Goal: Transaction & Acquisition: Purchase product/service

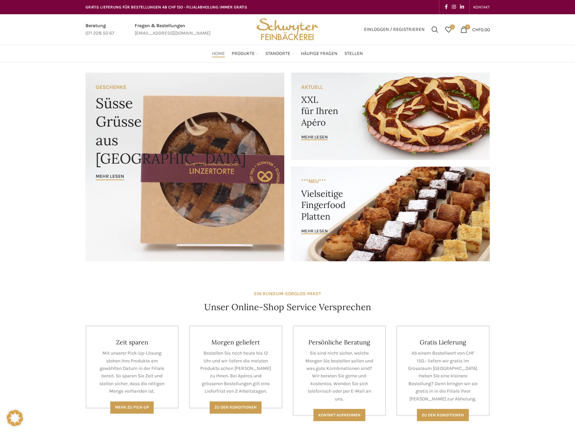
click at [384, 27] on span "Einloggen / Registrieren" at bounding box center [394, 29] width 61 height 5
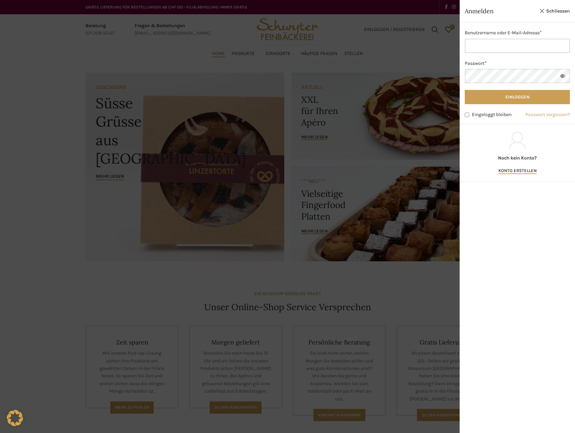
click at [500, 46] on input "Benutzername oder E-Mail-Adresse * Erforderlich" at bounding box center [516, 46] width 105 height 14
type input "corinne.woodtli@symposium.org"
click at [464, 90] on button "Einloggen" at bounding box center [516, 97] width 105 height 14
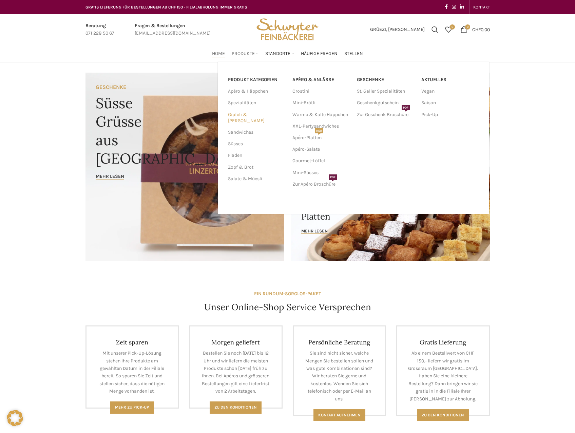
click at [254, 112] on link "Gipfeli & [PERSON_NAME]" at bounding box center [256, 118] width 56 height 18
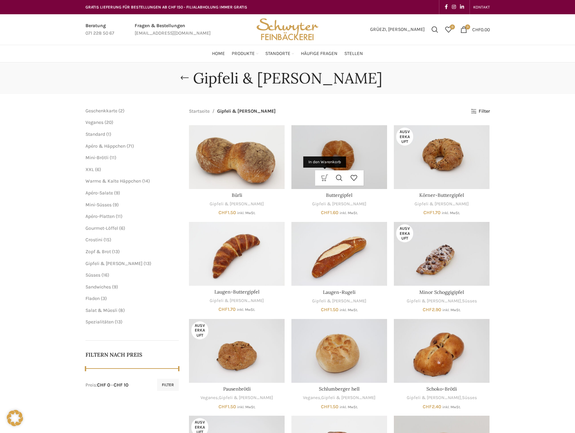
click at [323, 177] on link "In den Warenkorb" at bounding box center [324, 177] width 15 height 15
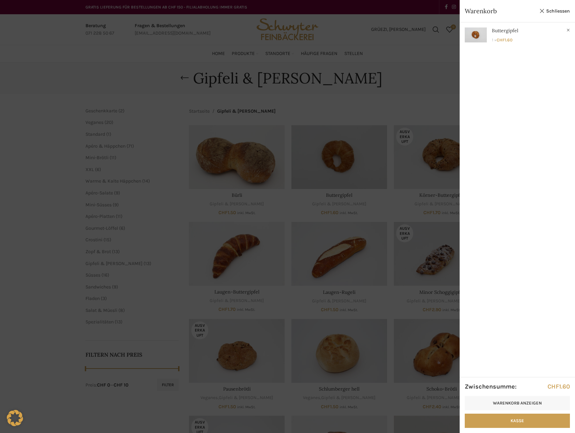
click at [375, 95] on div at bounding box center [287, 216] width 575 height 433
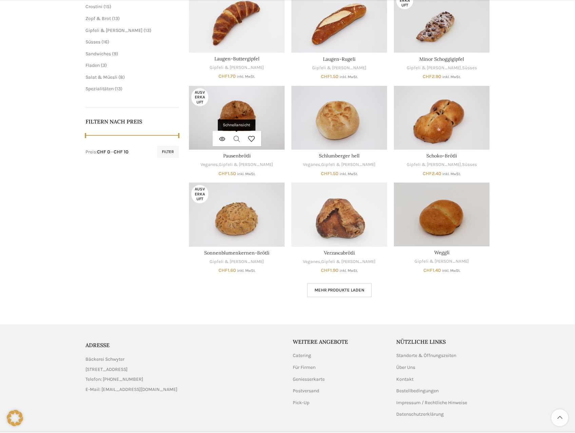
scroll to position [237, 0]
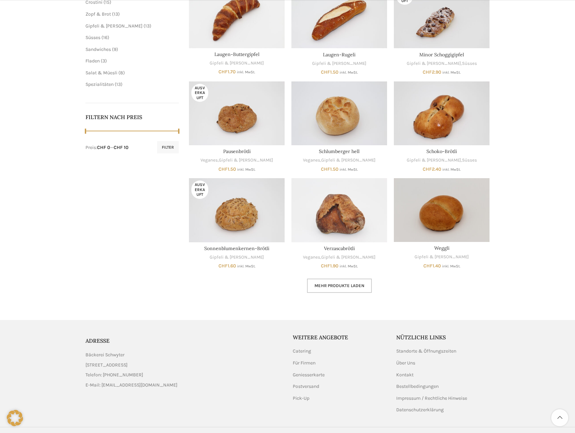
click at [326, 287] on span "Mehr Produkte laden" at bounding box center [339, 285] width 50 height 5
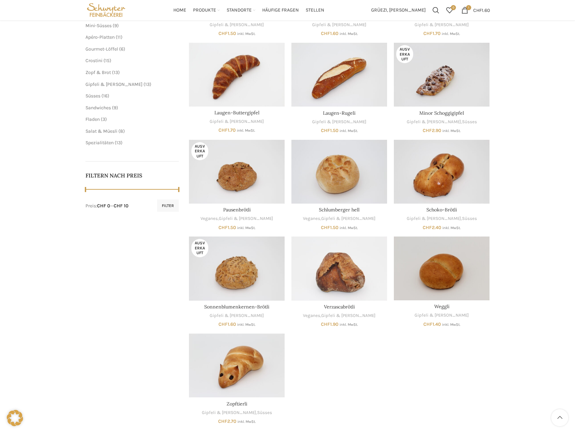
scroll to position [102, 0]
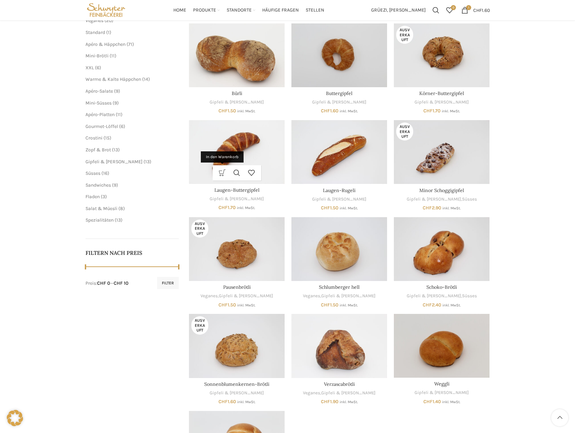
click at [219, 172] on link "In den Warenkorb" at bounding box center [222, 172] width 15 height 15
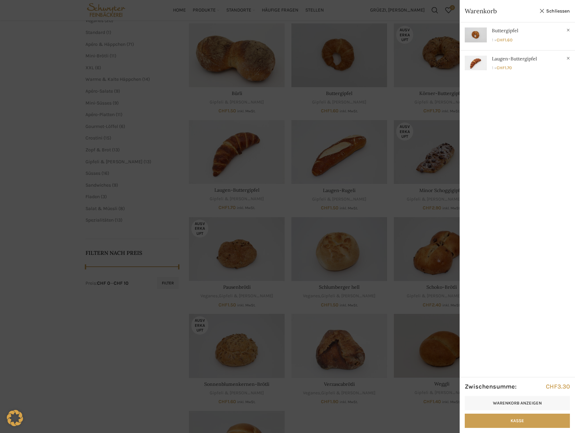
click at [104, 374] on div at bounding box center [287, 216] width 575 height 433
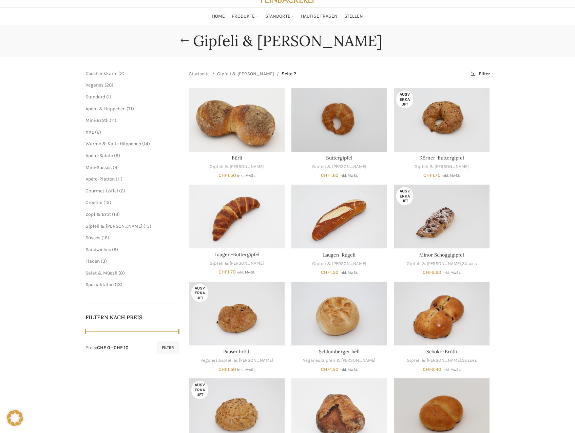
scroll to position [0, 0]
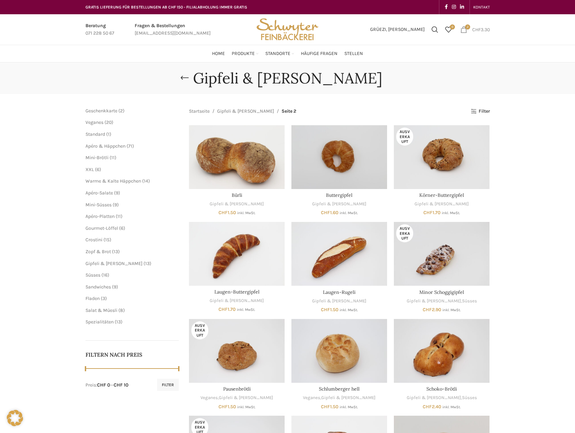
click at [463, 27] on span "2 items" at bounding box center [463, 29] width 7 height 7
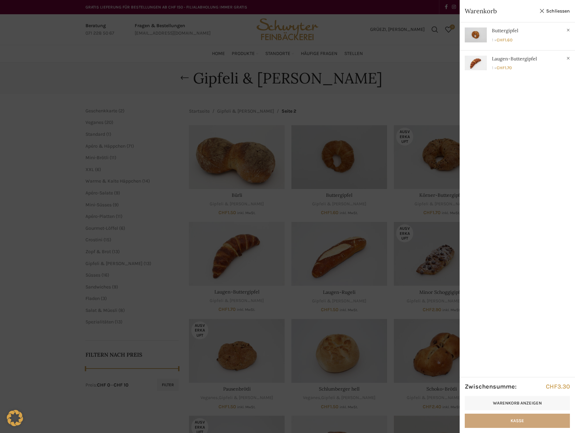
click at [514, 421] on link "Kasse" at bounding box center [516, 420] width 105 height 14
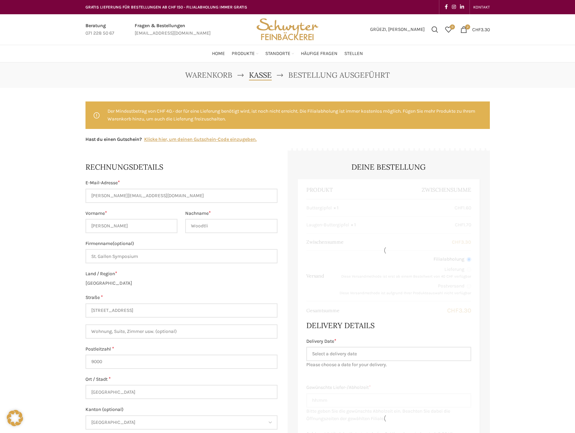
select select "SG"
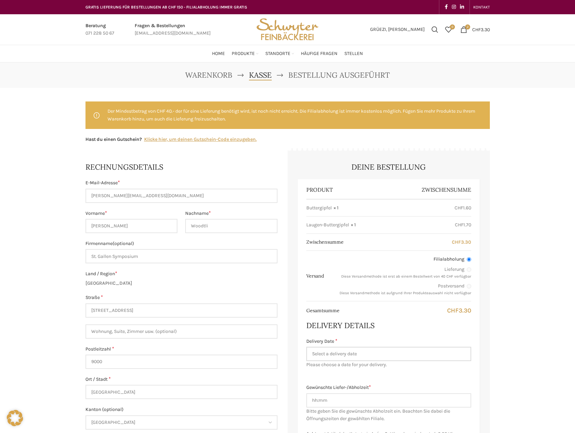
click at [345, 353] on input "Delivery Date *" at bounding box center [388, 353] width 165 height 14
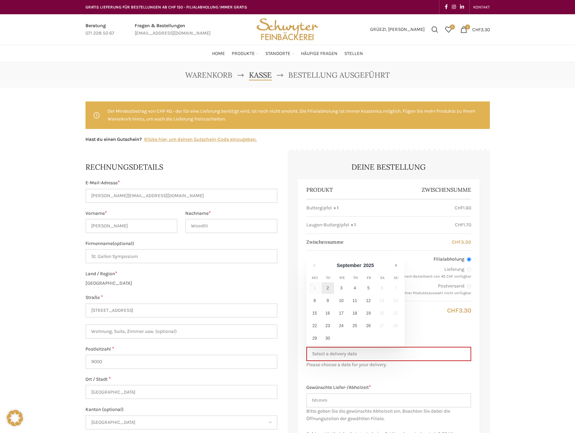
click at [329, 287] on link "2" at bounding box center [327, 288] width 13 height 12
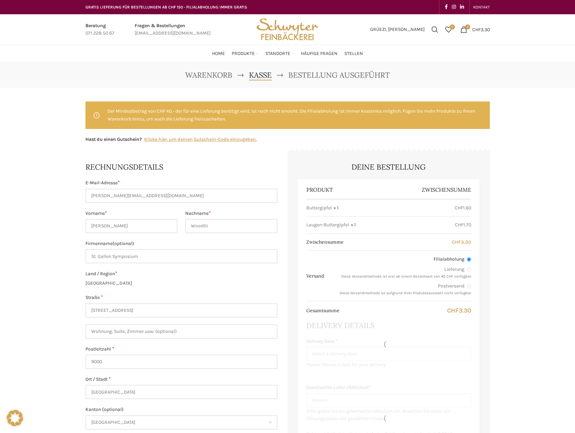
type input "[DATE]"
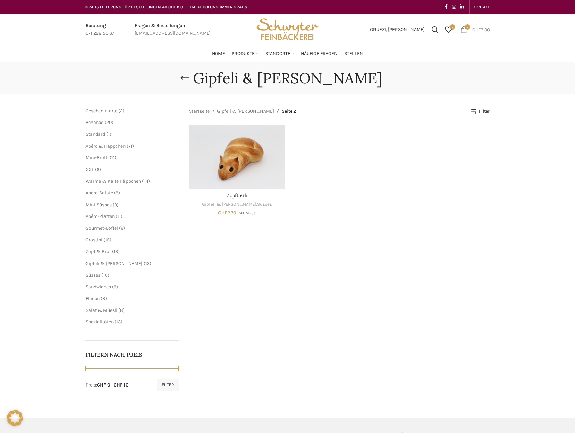
click at [482, 28] on bdi "CHF 3.30" at bounding box center [481, 29] width 18 height 6
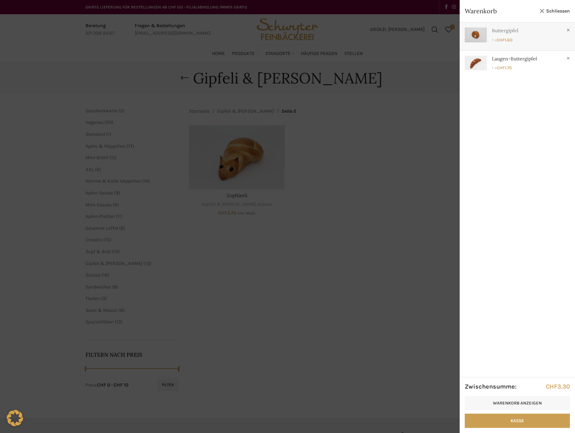
click at [532, 31] on link "Anzeigen" at bounding box center [516, 34] width 115 height 25
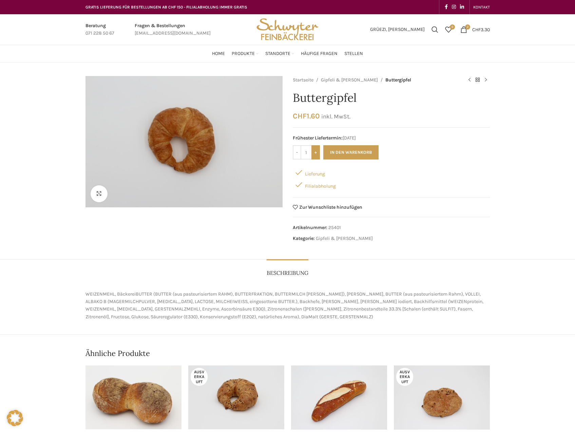
click at [312, 153] on input "+" at bounding box center [315, 152] width 8 height 14
type input "2"
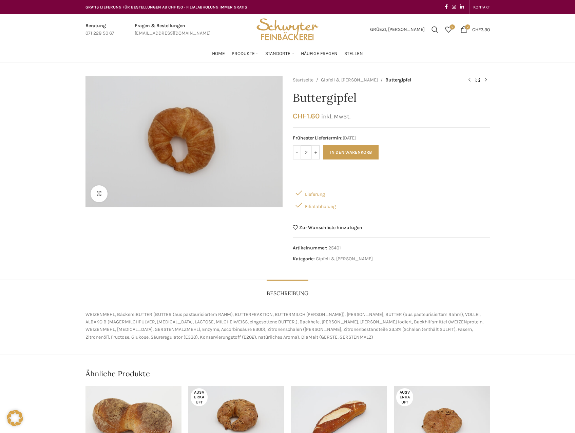
click at [305, 151] on input "2" at bounding box center [306, 152] width 10 height 14
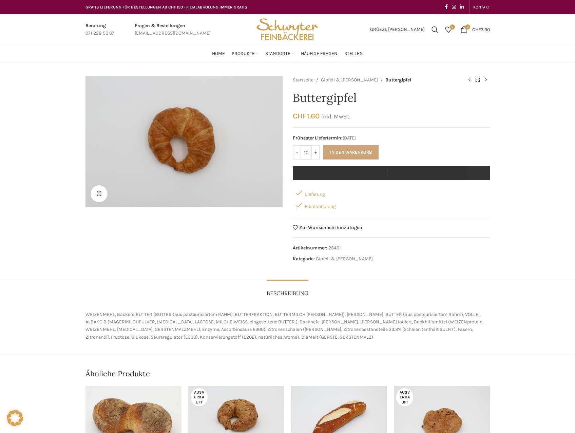
type input "10"
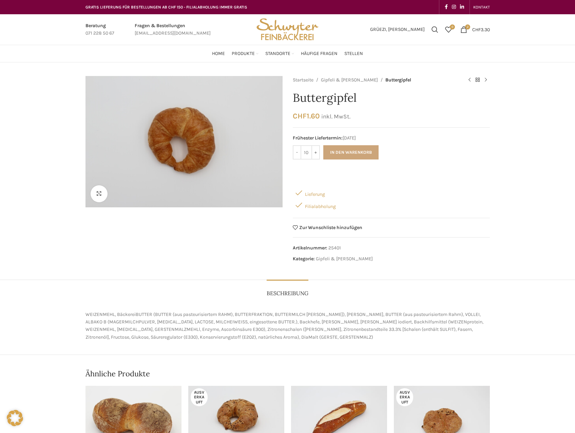
click at [355, 146] on button "In den Warenkorb" at bounding box center [350, 152] width 55 height 14
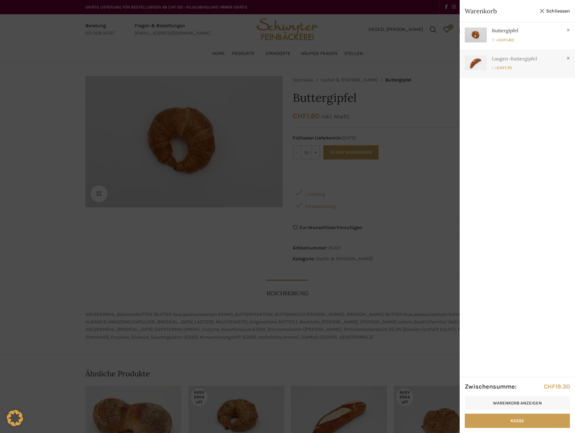
click at [476, 63] on link "Anzeigen" at bounding box center [516, 63] width 115 height 25
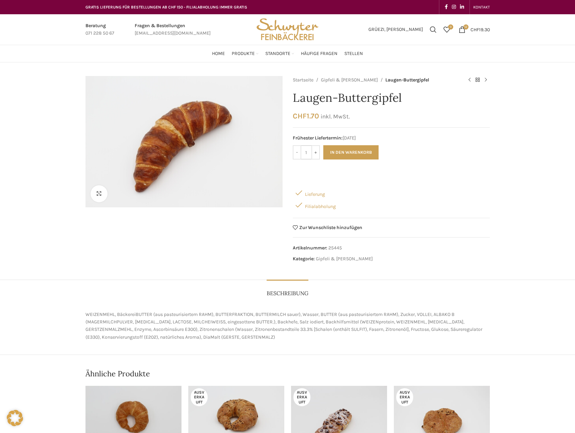
click at [307, 154] on input "1" at bounding box center [306, 152] width 10 height 14
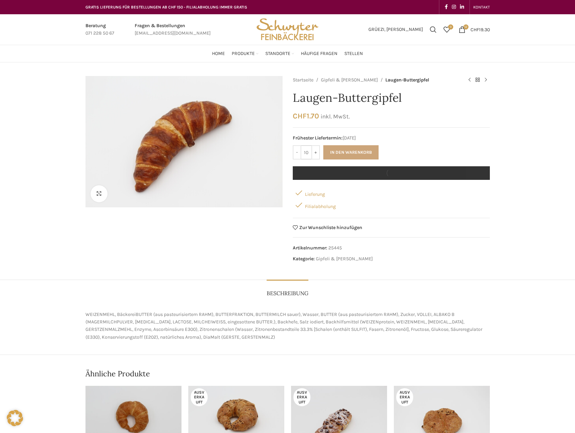
type input "10"
click at [335, 150] on button "In den Warenkorb" at bounding box center [350, 152] width 55 height 14
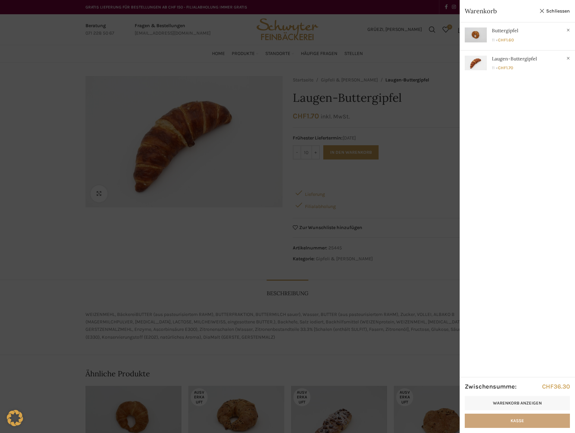
click at [503, 419] on link "Kasse" at bounding box center [516, 420] width 105 height 14
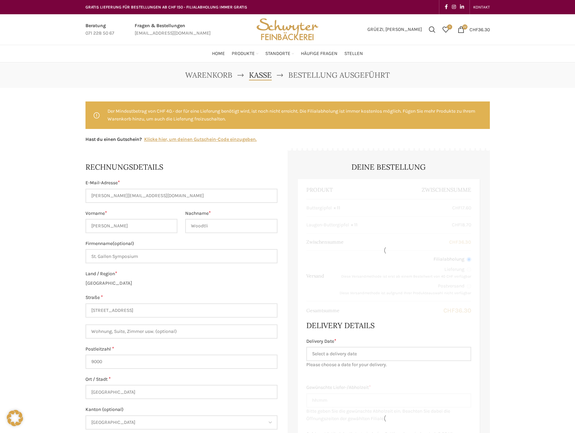
select select "SG"
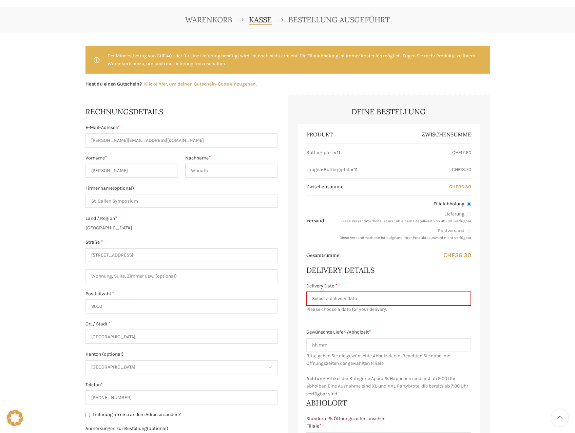
scroll to position [68, 0]
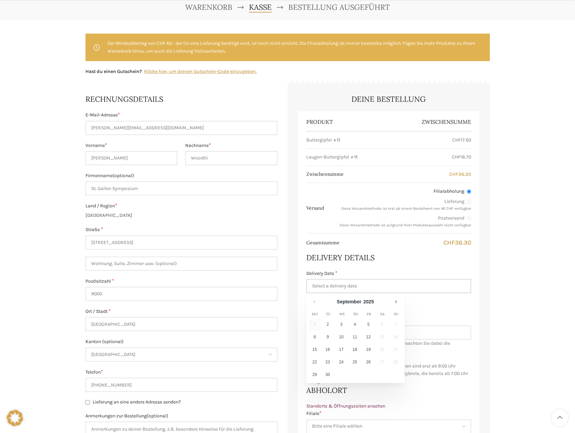
click at [374, 286] on input "Delivery Date *" at bounding box center [388, 286] width 165 height 14
click at [330, 326] on link "2" at bounding box center [327, 324] width 13 height 12
type input "02.09.2025"
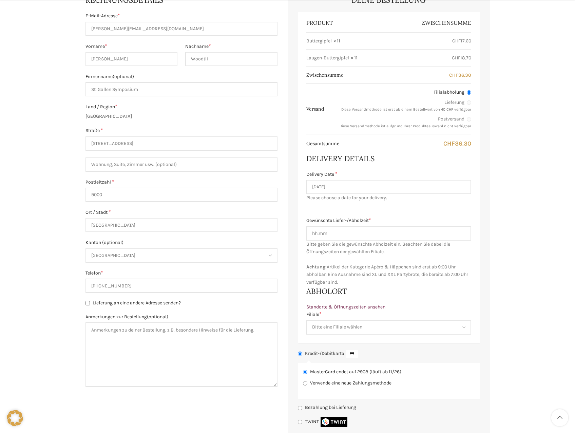
scroll to position [169, 0]
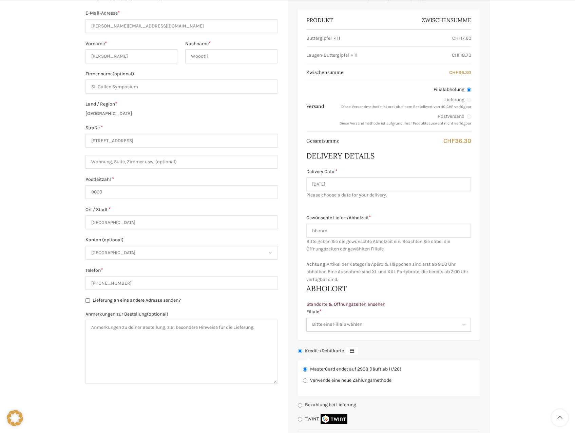
click at [342, 325] on select "Bitte eine Filiale wählen Backstube Schuppis Neugasse Lindenpark Bahnhof St. Ga…" at bounding box center [388, 324] width 165 height 14
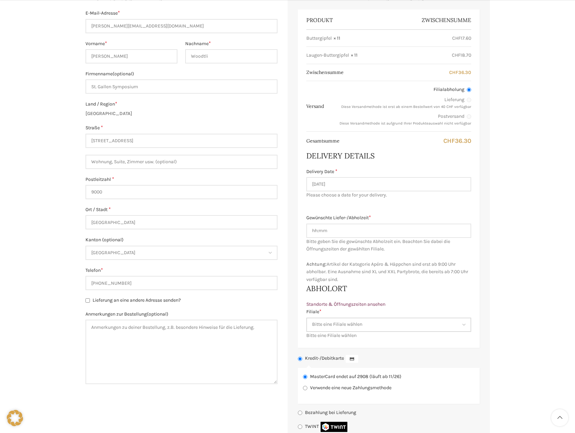
select select "11684"
click at [306, 317] on select "Bitte eine Filiale wählen Backstube Schuppis Neugasse Lindenpark Bahnhof St. Ga…" at bounding box center [388, 324] width 165 height 14
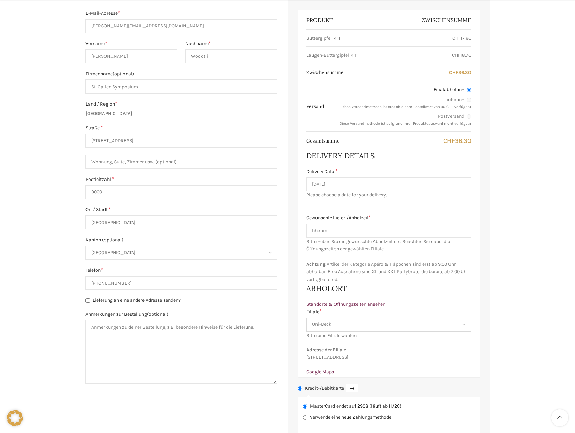
click at [361, 328] on select "Bitte eine Filiale wählen Backstube Schuppis Neugasse Lindenpark Bahnhof St. Ga…" at bounding box center [388, 324] width 165 height 14
click at [535, 168] on div "Warenkorb [GEOGRAPHIC_DATA] Bestellung ausgeführt Der Mindestbetrag von CHF 40.…" at bounding box center [287, 219] width 575 height 652
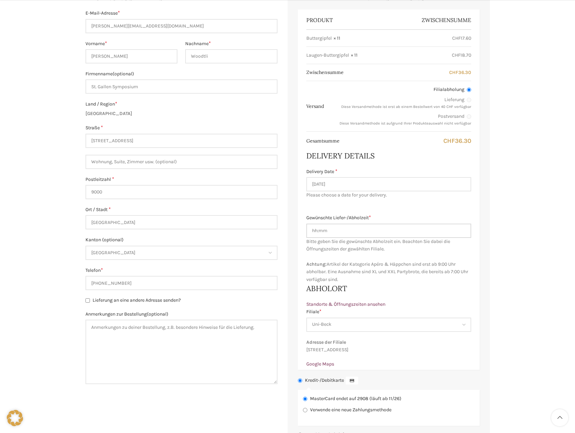
click at [338, 227] on input "Gewünschte Liefer-/Abholzeit *" at bounding box center [388, 230] width 165 height 14
type input "08:30"
click at [523, 175] on div "Warenkorb [GEOGRAPHIC_DATA] Bestellung ausgeführt Der Mindestbetrag von CHF 40.…" at bounding box center [287, 215] width 575 height 644
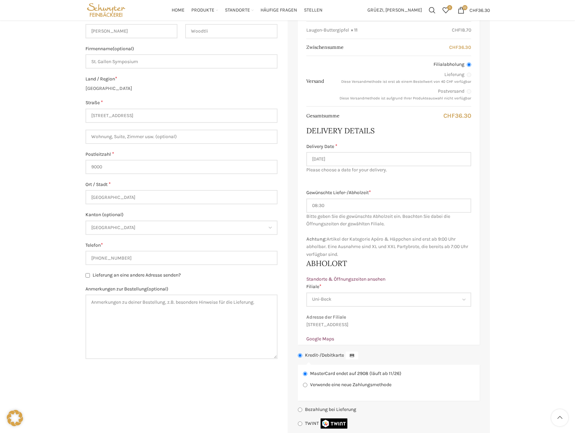
scroll to position [0, 0]
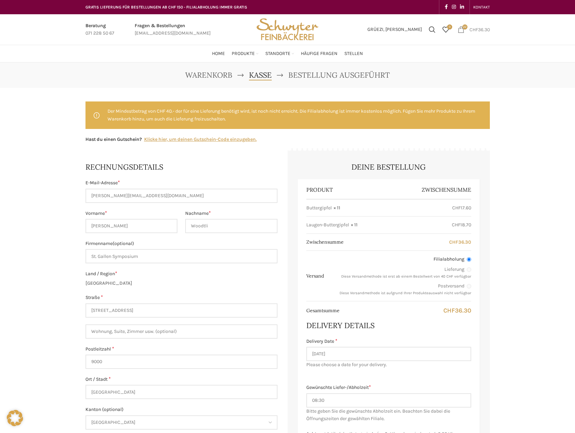
click at [465, 29] on link "22 items CHF 36.30" at bounding box center [473, 30] width 39 height 14
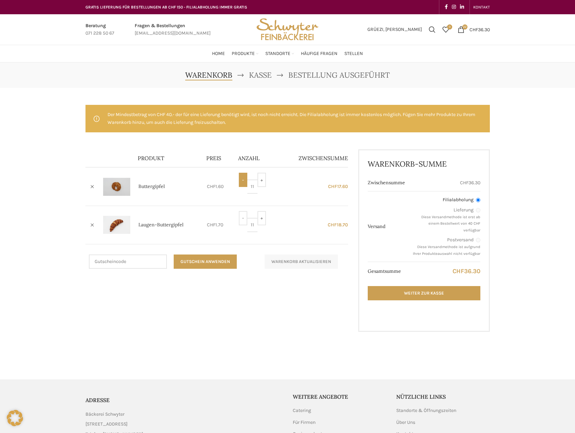
click at [245, 177] on input "-" at bounding box center [243, 180] width 8 height 14
type input "10"
click at [242, 217] on input "-" at bounding box center [243, 218] width 8 height 14
click at [241, 214] on input "-" at bounding box center [243, 218] width 8 height 14
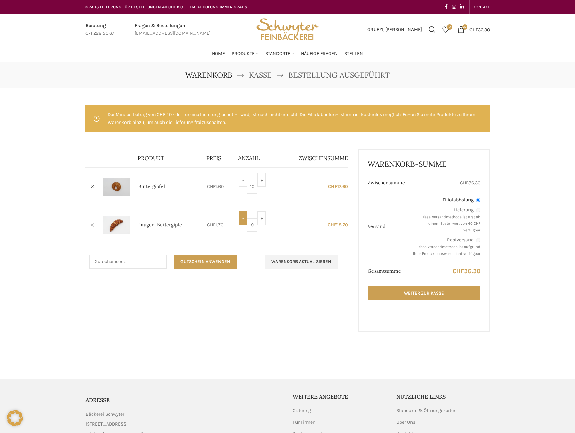
type input "8"
click at [245, 185] on input "-" at bounding box center [243, 180] width 8 height 14
type input "8"
click at [308, 262] on button "Warenkorb aktualisieren" at bounding box center [300, 261] width 73 height 14
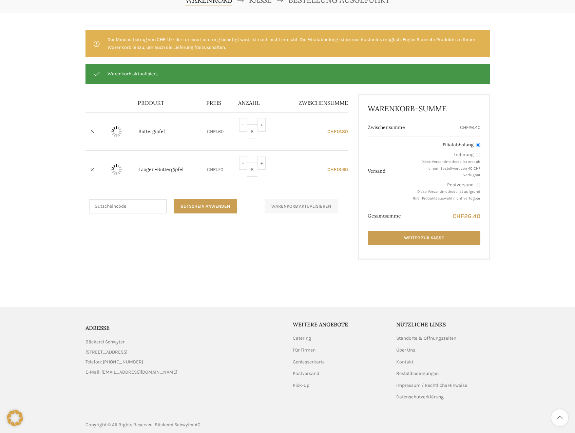
scroll to position [77, 0]
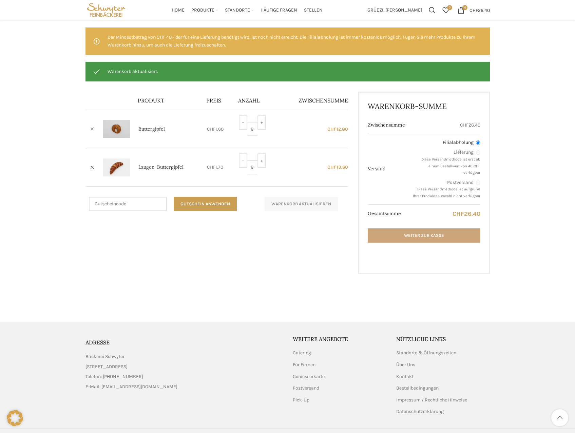
click at [427, 234] on link "Weiter zur Kasse" at bounding box center [423, 235] width 112 height 14
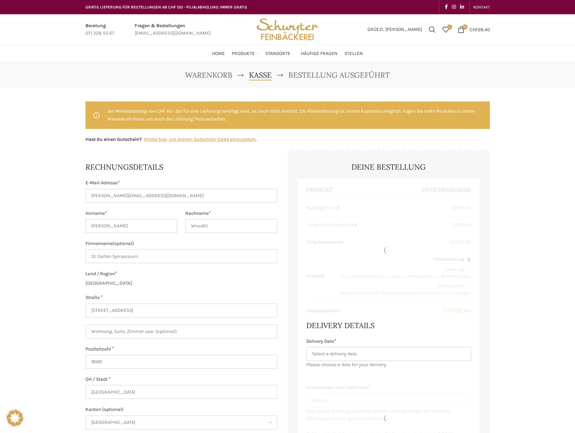
select select "SG"
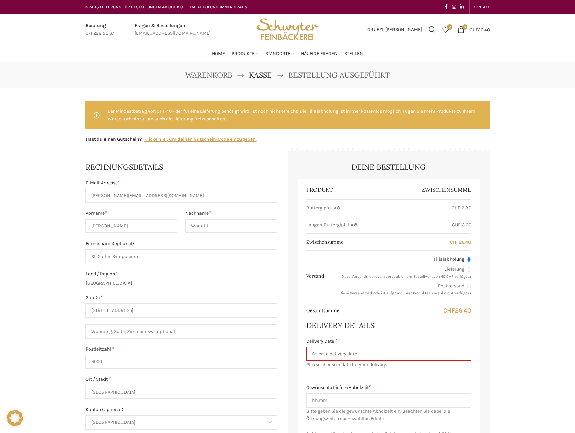
scroll to position [102, 0]
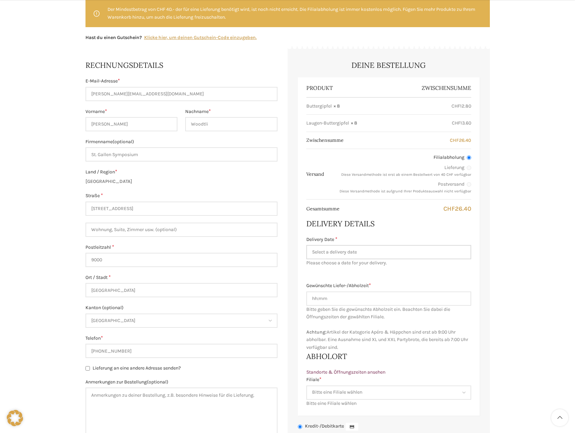
click at [345, 252] on input "Delivery Date *" at bounding box center [388, 252] width 165 height 14
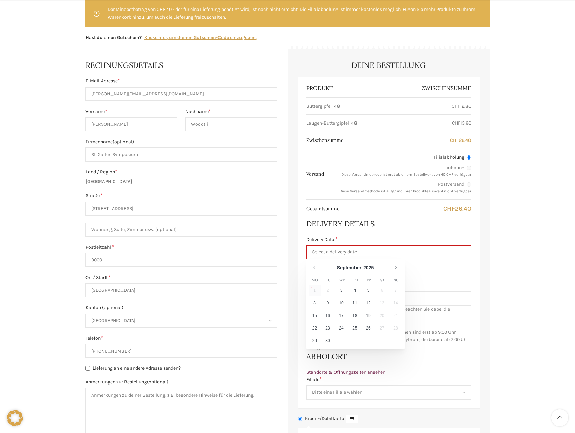
click at [426, 229] on div "Delivery Details Sorry, there are no dates available for that shipping method. …" at bounding box center [388, 242] width 165 height 48
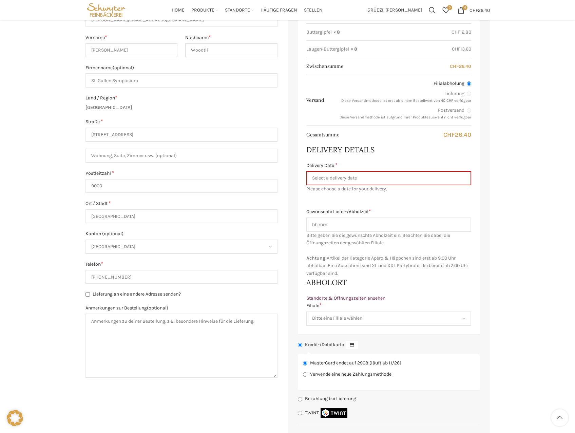
scroll to position [68, 0]
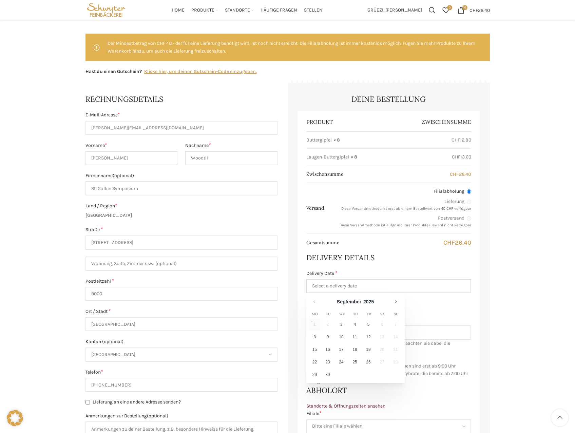
click at [366, 287] on input "Delivery Date *" at bounding box center [388, 286] width 165 height 14
click at [524, 228] on div "Warenkorb [GEOGRAPHIC_DATA] Bestellung ausgeführt Der Mindestbetrag von CHF 40.…" at bounding box center [287, 302] width 575 height 614
